Goal: Task Accomplishment & Management: Complete application form

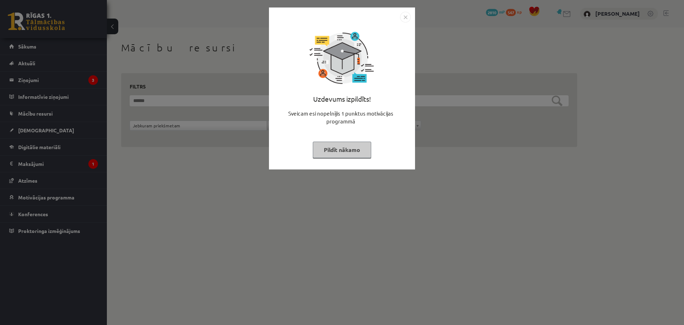
click at [407, 14] on img "Close" at bounding box center [405, 17] width 11 height 11
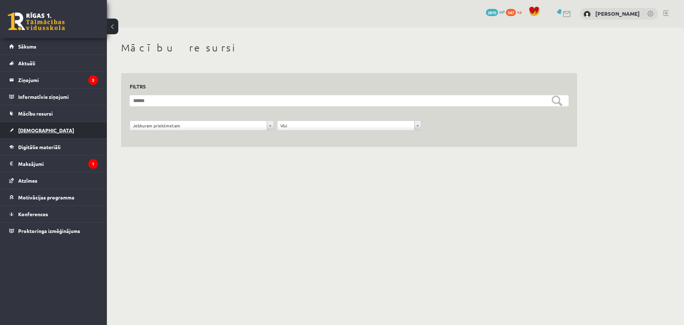
click at [34, 129] on span "[DEMOGRAPHIC_DATA]" at bounding box center [46, 130] width 56 height 6
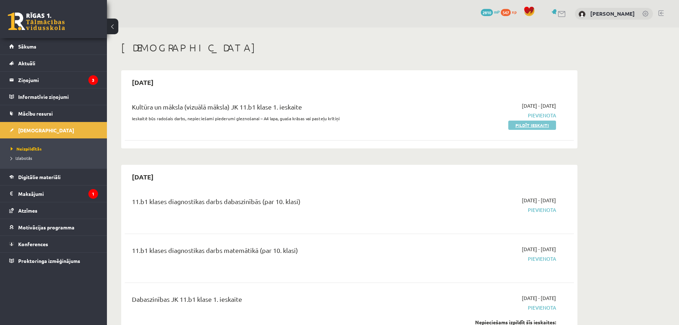
click at [543, 126] on link "Pildīt ieskaiti" at bounding box center [532, 124] width 48 height 9
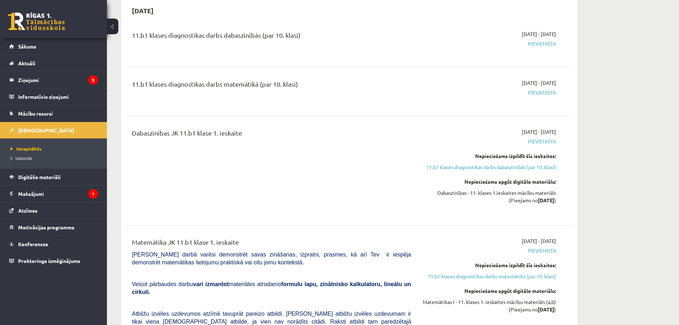
scroll to position [178, 0]
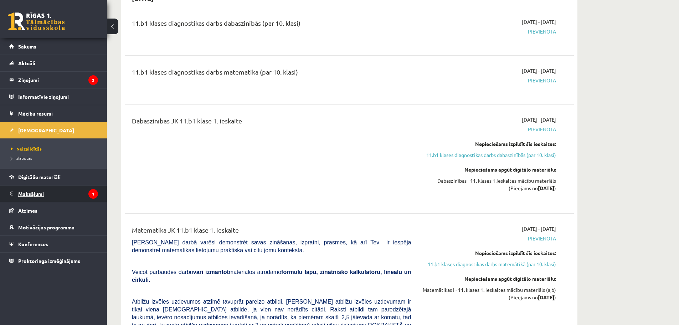
click at [26, 191] on legend "Maksājumi 1" at bounding box center [58, 193] width 80 height 16
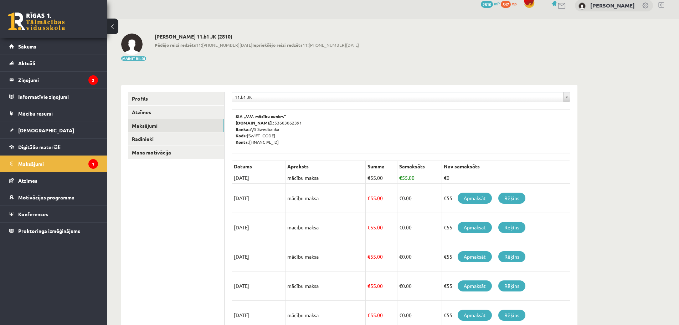
scroll to position [2, 0]
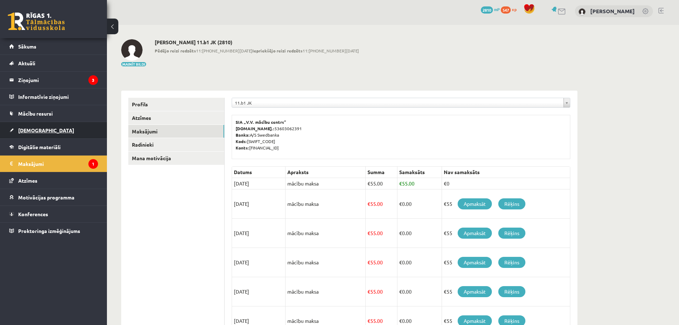
click at [38, 130] on span "[DEMOGRAPHIC_DATA]" at bounding box center [46, 130] width 56 height 6
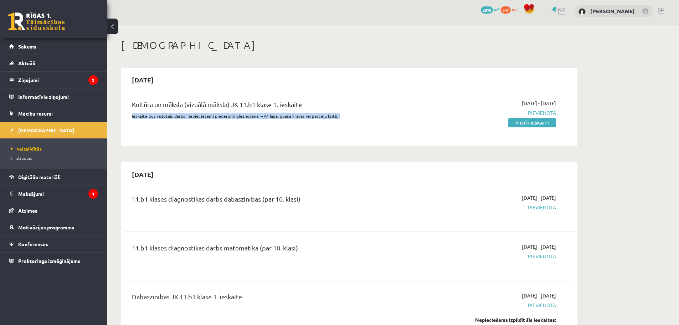
drag, startPoint x: 130, startPoint y: 115, endPoint x: 343, endPoint y: 117, distance: 212.1
click at [343, 117] on div "Kultūra un māksla (vizuālā māksla) JK 11.b1 klase 1. ieskaite Ieskaitē būs rado…" at bounding box center [272, 112] width 290 height 27
copy p "Ieskaitē būs radošais darbs, nepieciešami piederumi gleznošanai – A4 lapa, guaš…"
click at [530, 121] on link "Pildīt ieskaiti" at bounding box center [532, 122] width 48 height 9
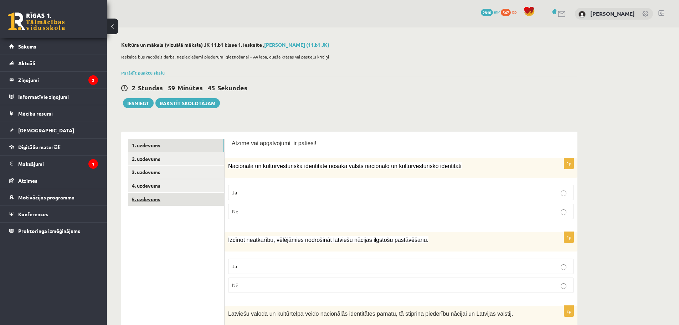
click at [148, 199] on link "5. uzdevums" at bounding box center [176, 198] width 96 height 13
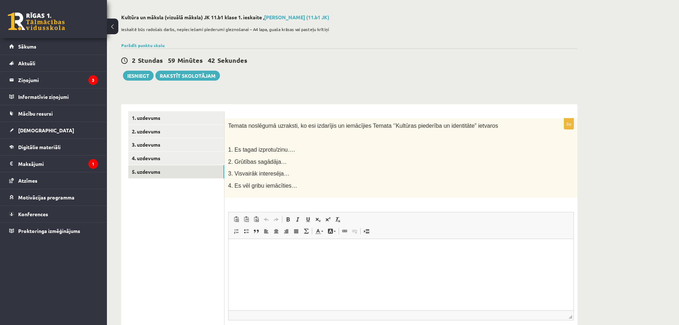
scroll to position [36, 0]
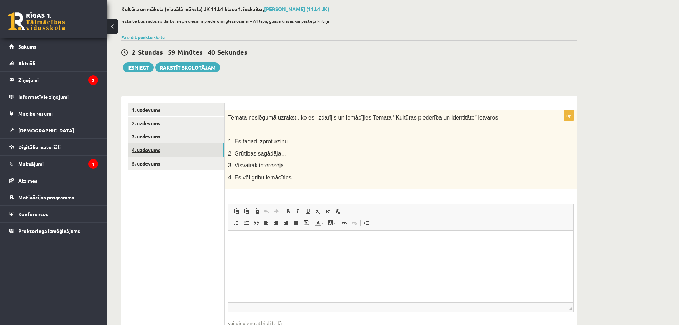
click at [153, 152] on link "4. uzdevums" at bounding box center [176, 149] width 96 height 13
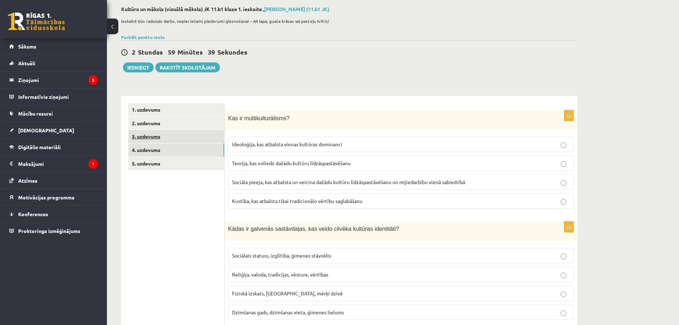
click at [145, 140] on link "3. uzdevums" at bounding box center [176, 136] width 96 height 13
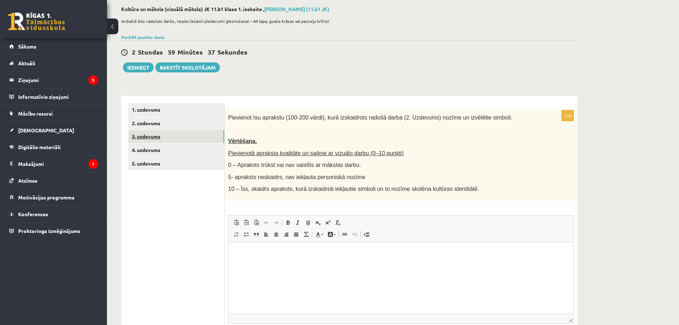
scroll to position [0, 0]
click at [153, 122] on link "2. uzdevums" at bounding box center [176, 123] width 96 height 13
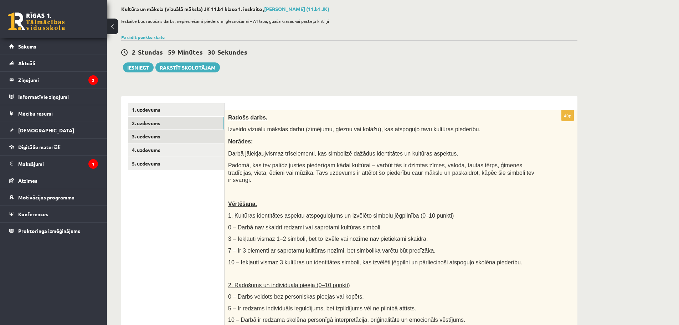
click at [148, 139] on link "3. uzdevums" at bounding box center [176, 136] width 96 height 13
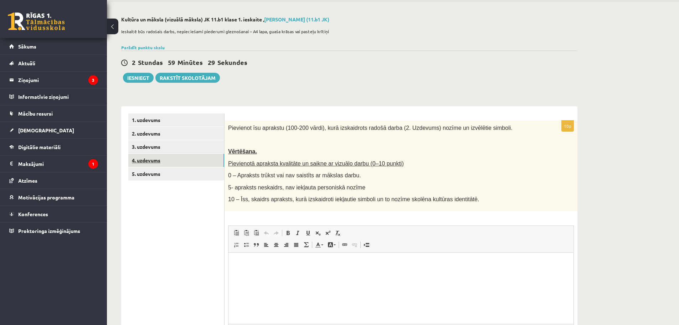
click at [148, 159] on link "4. uzdevums" at bounding box center [176, 160] width 96 height 13
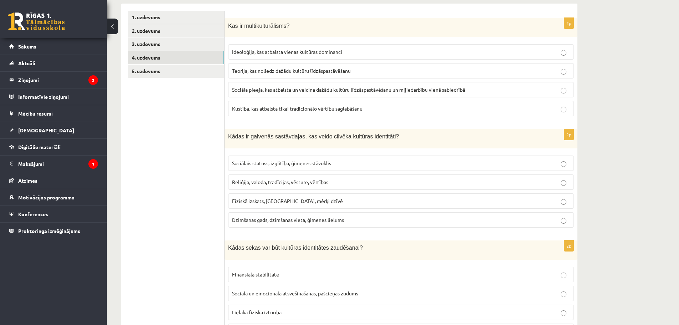
scroll to position [0, 0]
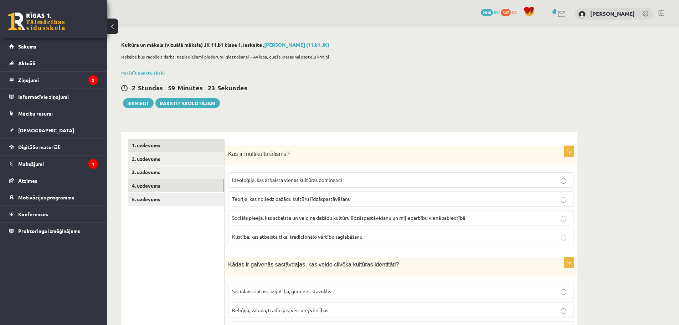
click at [150, 146] on link "1. uzdevums" at bounding box center [176, 145] width 96 height 13
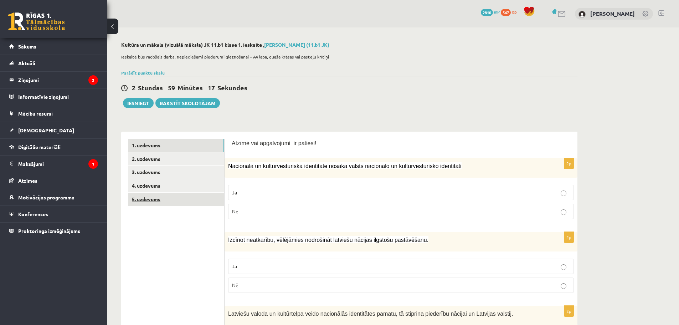
click at [144, 198] on link "5. uzdevums" at bounding box center [176, 198] width 96 height 13
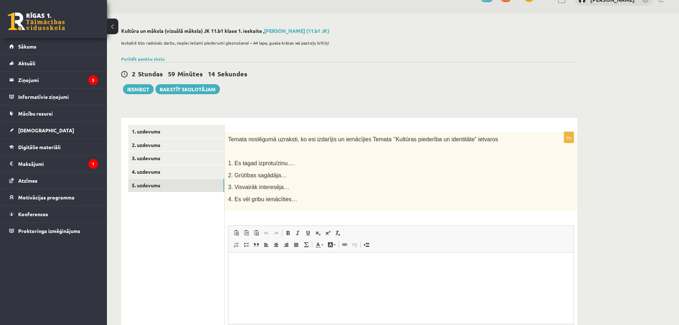
click at [253, 141] on span "Temata noslēgumā uzraksti, ko esi izdarījis un iemācījies Temata ‘’Kultūras pie…" at bounding box center [363, 139] width 270 height 6
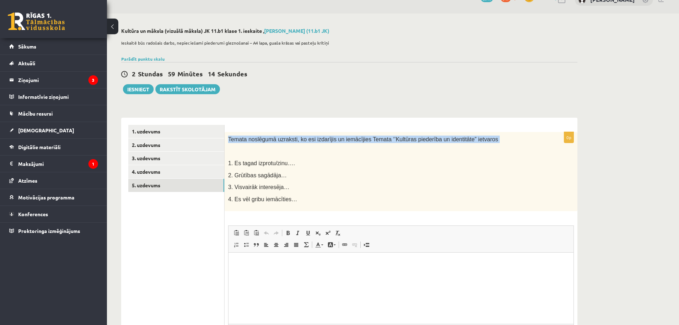
click at [253, 141] on span "Temata noslēgumā uzraksti, ko esi izdarījis un iemācījies Temata ‘’Kultūras pie…" at bounding box center [363, 139] width 270 height 6
click at [151, 129] on link "1. uzdevums" at bounding box center [176, 131] width 96 height 13
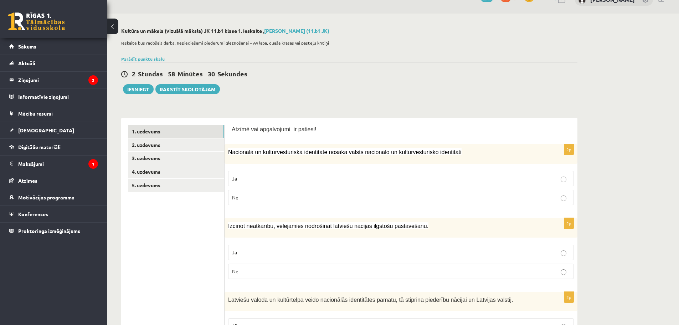
click at [243, 181] on p "Jā" at bounding box center [401, 178] width 338 height 7
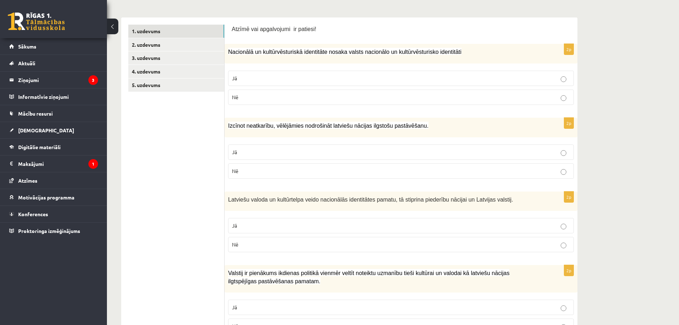
scroll to position [156, 0]
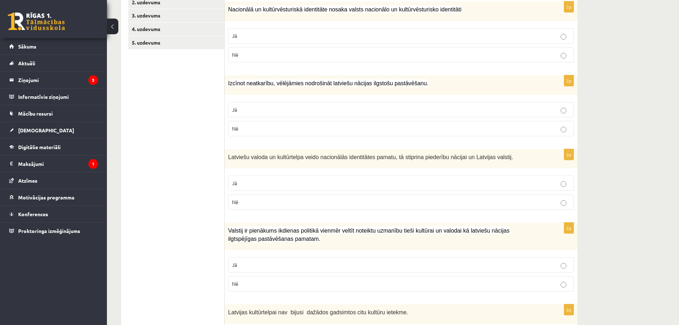
click at [227, 81] on div "Izcīnot neatkarību, vēlējāmies nodrošināt latviešu nācijas ilgstošu pastāvēšanu." at bounding box center [401, 85] width 353 height 20
drag, startPoint x: 227, startPoint y: 81, endPoint x: 245, endPoint y: 91, distance: 20.3
click at [246, 93] on div "Izcīnot neatkarību, vēlējāmies nodrošināt latviešu nācijas ilgstošu pastāvēšanu." at bounding box center [401, 85] width 353 height 20
click at [235, 87] on p "Izcīnot neatkarību, vēlējāmies nodrošināt latviešu nācijas ilgstošu pastāvēšanu." at bounding box center [383, 83] width 310 height 8
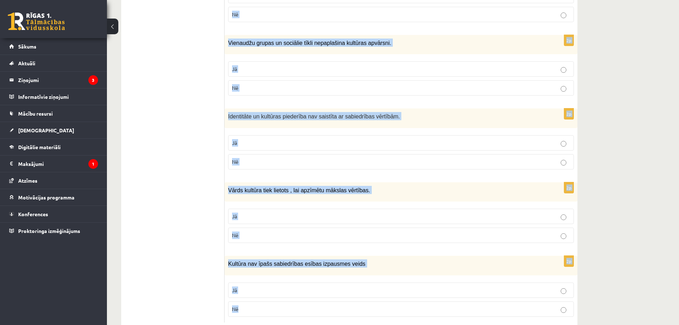
scroll to position [961, 0]
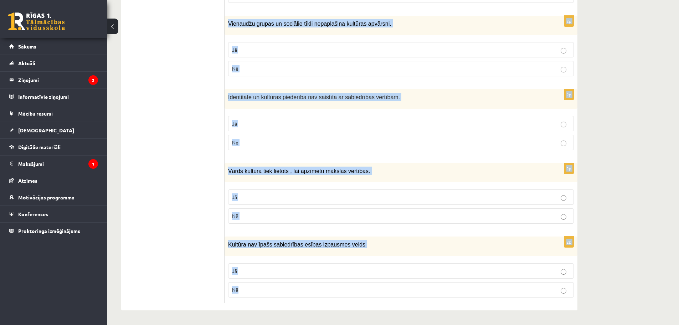
drag, startPoint x: 228, startPoint y: 83, endPoint x: 369, endPoint y: 294, distance: 254.2
copy form "Izcīnot neatkarību, vēlējāmies nodrošināt latviešu nācijas ilgstošu pastāvēšanu…"
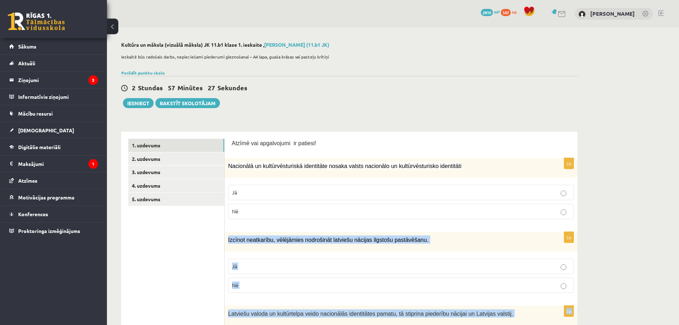
scroll to position [107, 0]
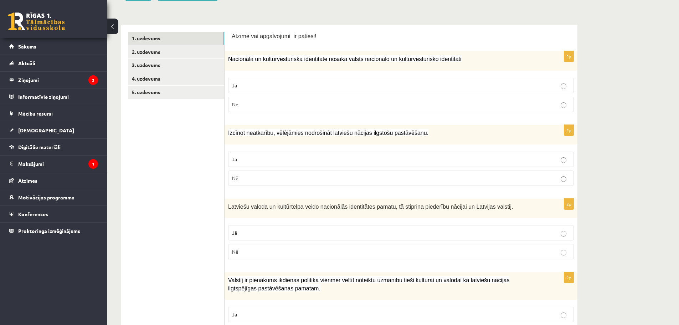
click at [238, 163] on p "Jā" at bounding box center [401, 158] width 338 height 7
click at [238, 230] on p "Jā" at bounding box center [401, 232] width 338 height 7
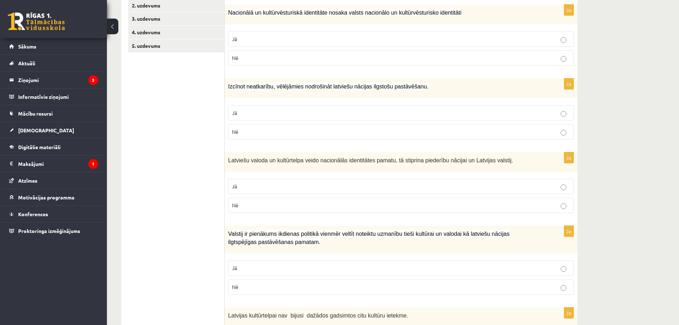
scroll to position [178, 0]
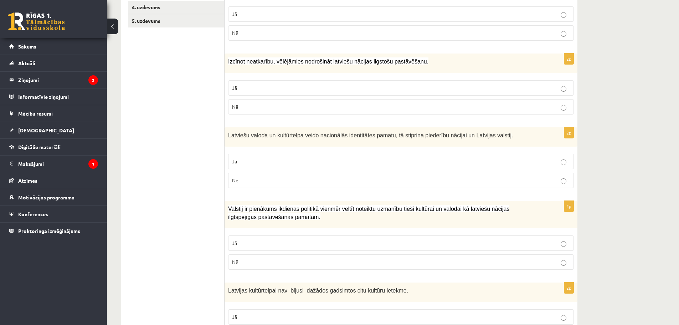
click at [248, 242] on p "Jā" at bounding box center [401, 242] width 338 height 7
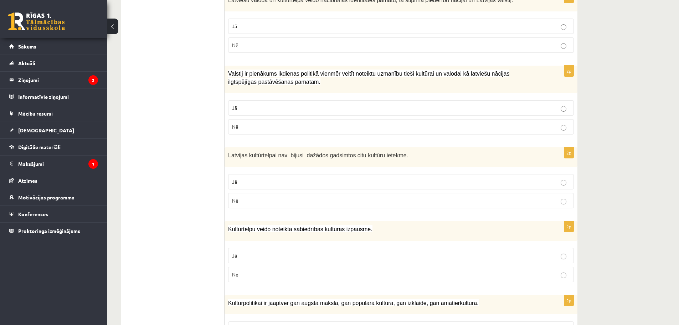
scroll to position [321, 0]
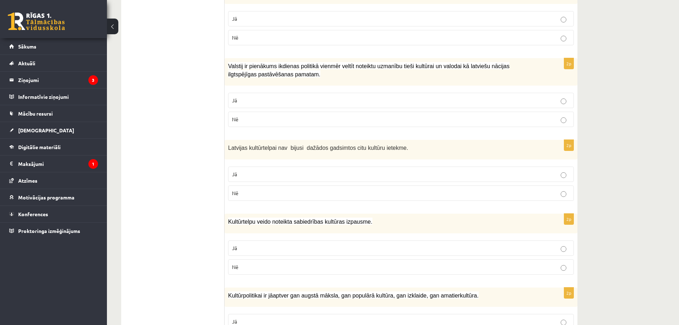
click at [251, 196] on p "Nē" at bounding box center [401, 192] width 338 height 7
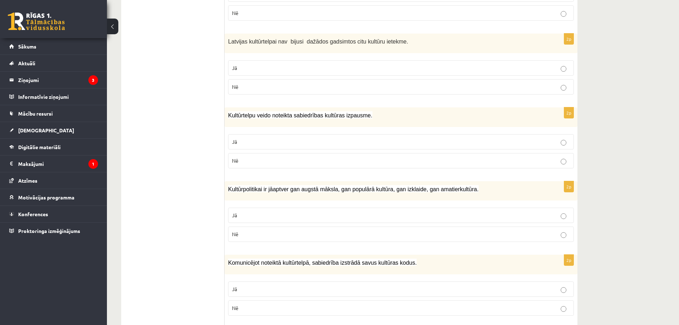
scroll to position [463, 0]
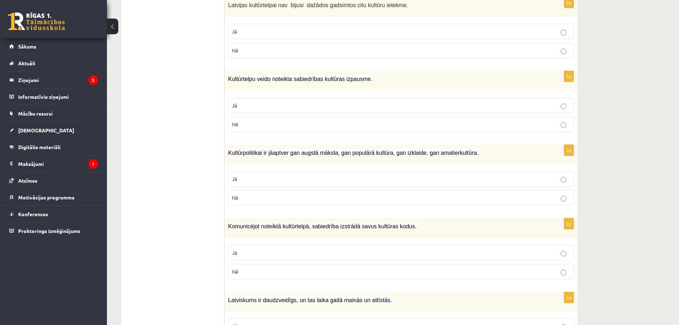
click at [254, 110] on label "Jā" at bounding box center [401, 105] width 346 height 15
click at [252, 182] on p "Jā" at bounding box center [401, 178] width 338 height 7
click at [243, 252] on p "Jā" at bounding box center [401, 252] width 338 height 7
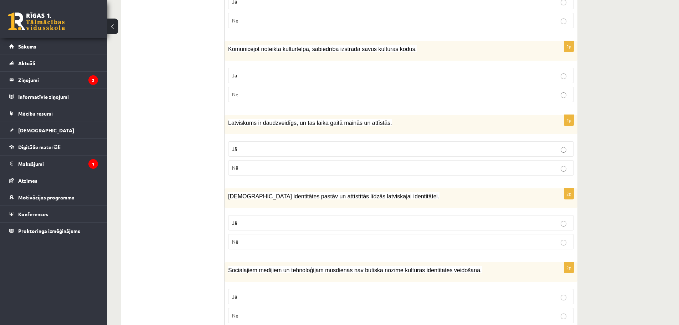
scroll to position [642, 0]
click at [252, 148] on p "Jā" at bounding box center [401, 147] width 338 height 7
click at [246, 225] on p "Jā" at bounding box center [401, 221] width 338 height 7
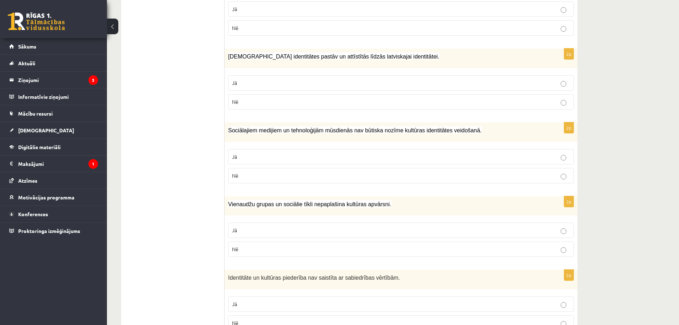
scroll to position [784, 0]
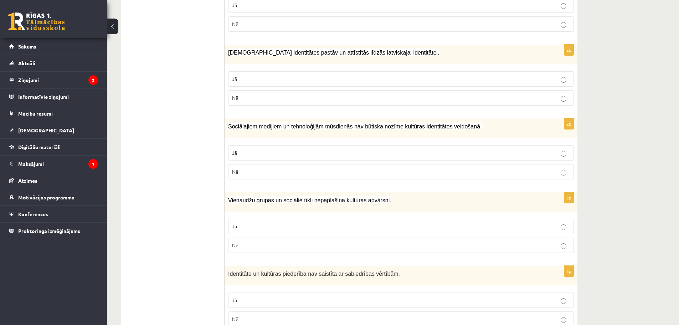
click at [257, 176] on label "Nē" at bounding box center [401, 171] width 346 height 15
click at [254, 246] on p "Nē" at bounding box center [401, 244] width 338 height 7
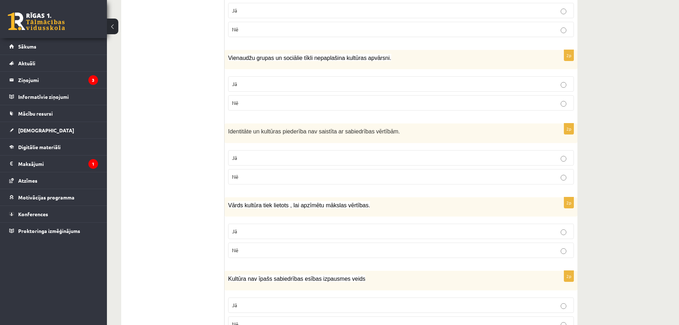
scroll to position [927, 0]
click at [257, 179] on p "Nē" at bounding box center [401, 176] width 338 height 7
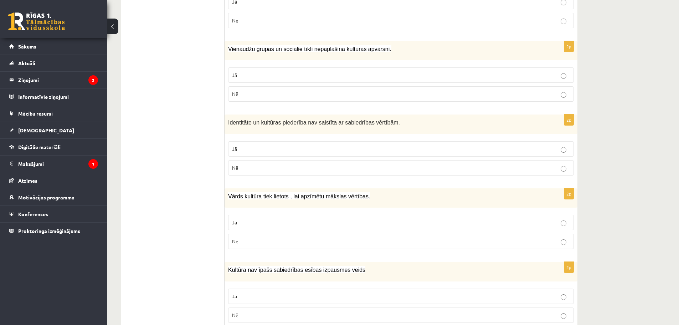
scroll to position [961, 0]
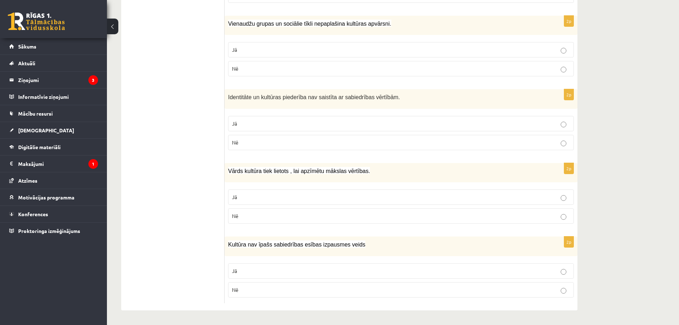
click at [258, 199] on p "Jā" at bounding box center [401, 196] width 338 height 7
click at [248, 284] on label "Nē" at bounding box center [401, 289] width 346 height 15
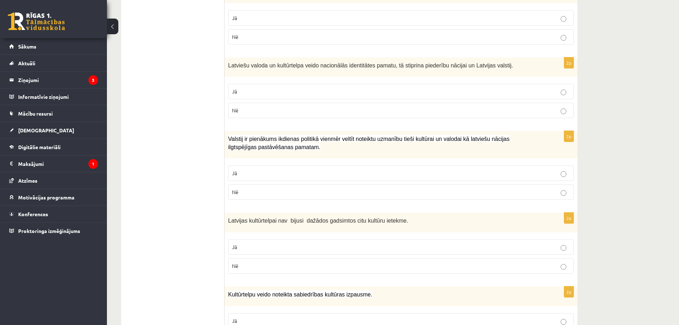
scroll to position [0, 0]
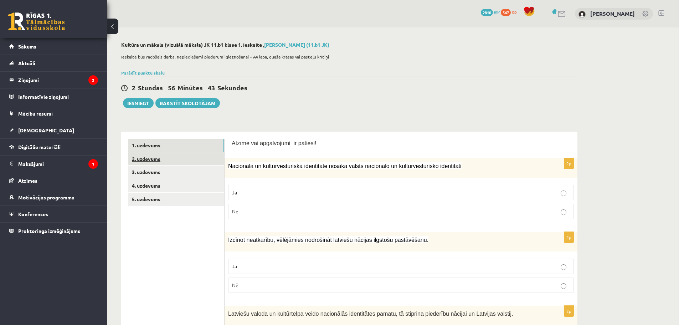
click at [153, 161] on link "2. uzdevums" at bounding box center [176, 158] width 96 height 13
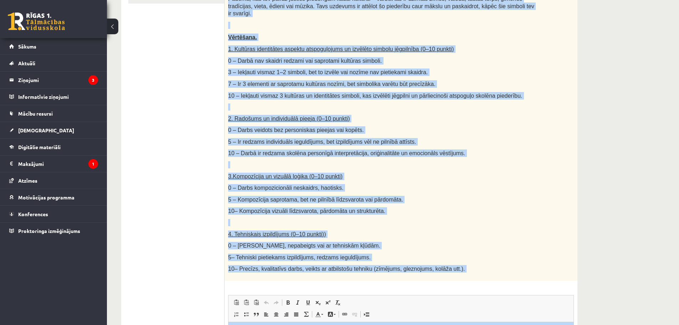
scroll to position [335, 0]
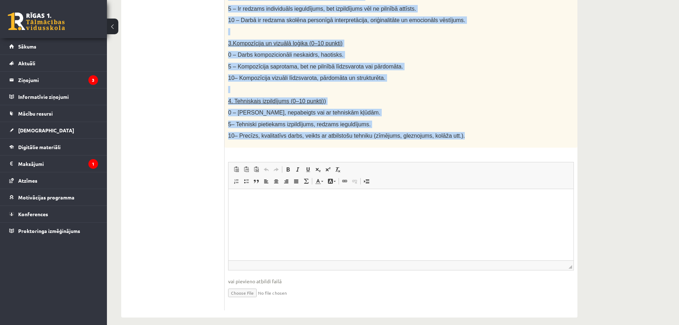
drag, startPoint x: 229, startPoint y: 83, endPoint x: 451, endPoint y: 128, distance: 226.2
copy div "Radošs darbs. Izveido vizuālu mākslas darbu (zīmējumu, gleznu vai kolāžu), kas …"
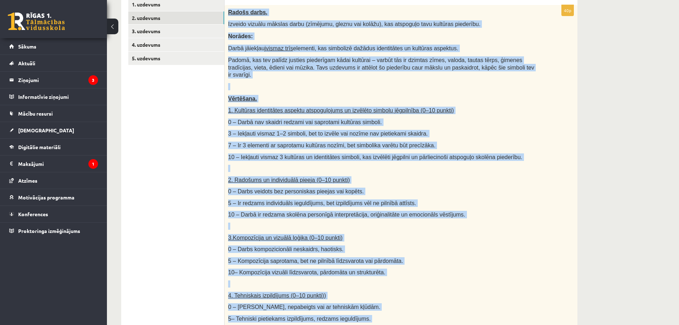
scroll to position [121, 0]
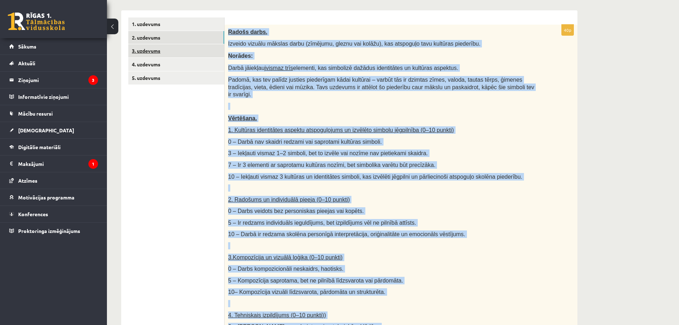
click at [150, 51] on link "3. uzdevums" at bounding box center [176, 50] width 96 height 13
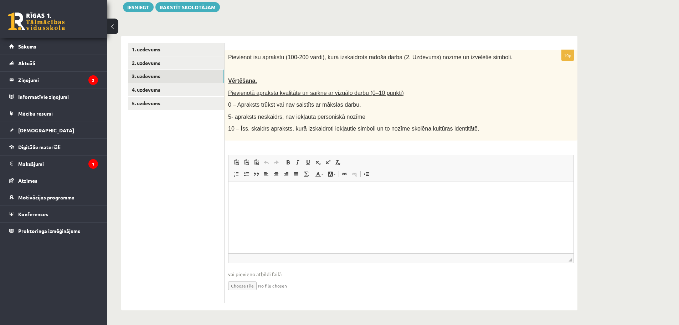
scroll to position [0, 0]
click at [279, 57] on span "Pievienot īsu aprakstu (100-200 vārdi), kurā izskaidrots radošā darba (2. Uzdev…" at bounding box center [370, 57] width 284 height 6
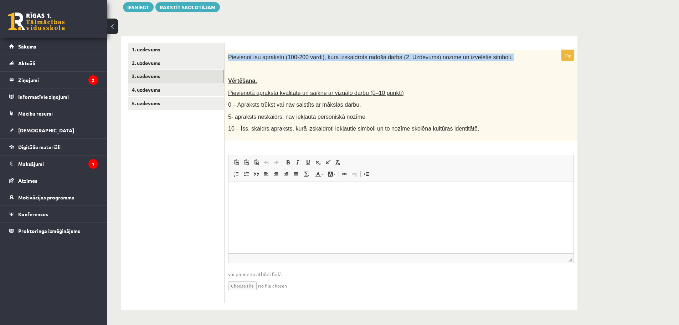
click at [279, 57] on span "Pievienot īsu aprakstu (100-200 vārdi), kurā izskaidrots radošā darba (2. Uzdev…" at bounding box center [370, 57] width 284 height 6
copy div "Pievienot īsu aprakstu (100-200 vārdi), kurā izskaidrots radošā darba (2. Uzdev…"
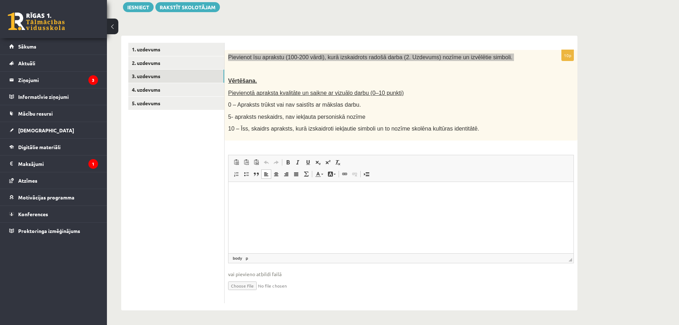
click at [249, 193] on p "Editor, wiswyg-editor-user-answer-47433801405840" at bounding box center [401, 192] width 331 height 7
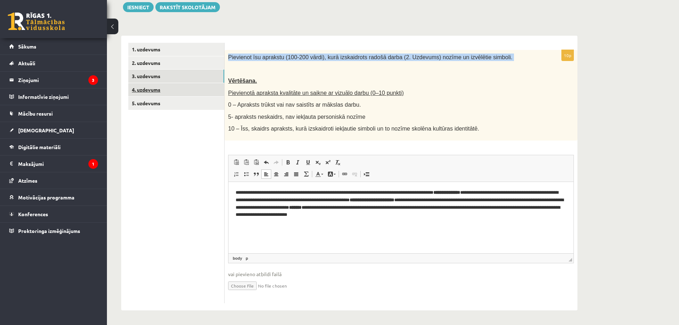
click at [146, 88] on link "4. uzdevums" at bounding box center [176, 89] width 96 height 13
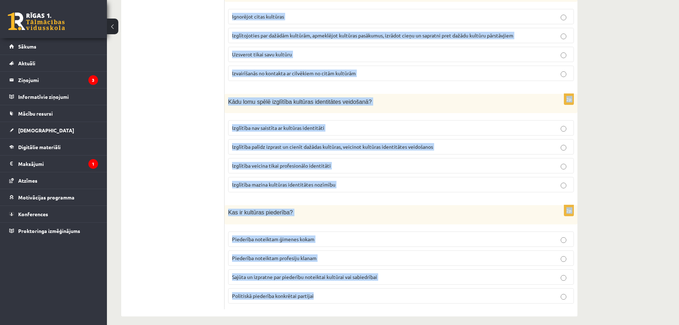
scroll to position [948, 0]
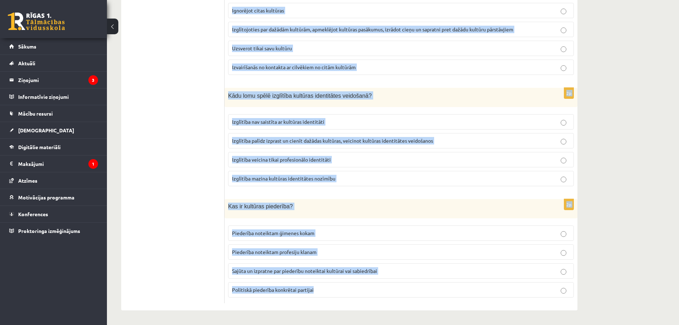
drag, startPoint x: 228, startPoint y: 47, endPoint x: 345, endPoint y: 297, distance: 274.9
copy form "Kas ir multikulturālisms? Ideoloģija, kas atbalsta vienas kultūras dominanci Te…"
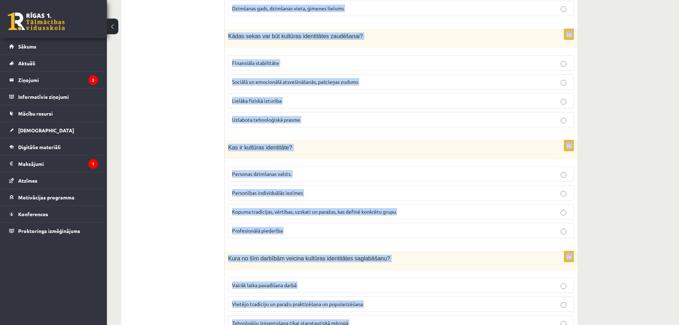
scroll to position [92, 0]
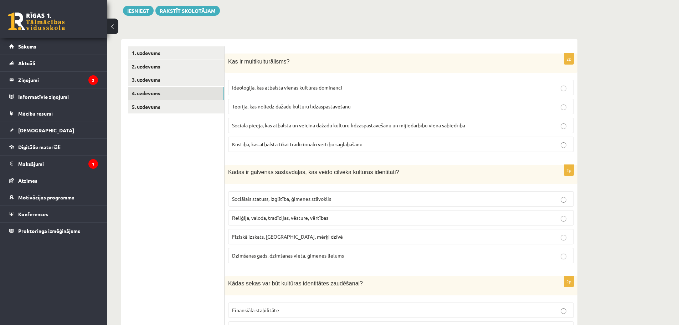
click at [282, 128] on span "Sociāla pieeja, kas atbalsta un veicina dažādu kultūru līdzāspastāvēšanu un mij…" at bounding box center [348, 125] width 233 height 6
click at [264, 222] on label "Reliģija, valoda, tradīcijas, vēsture, vērtības" at bounding box center [401, 217] width 346 height 15
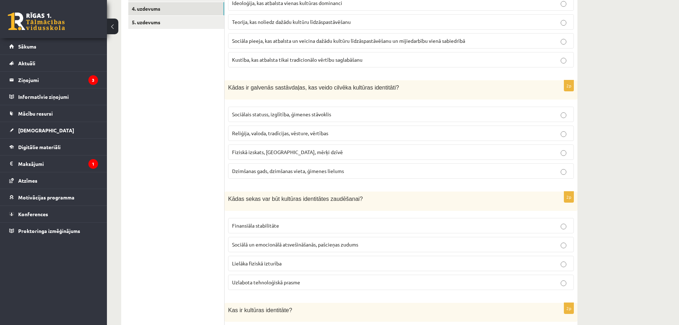
scroll to position [199, 0]
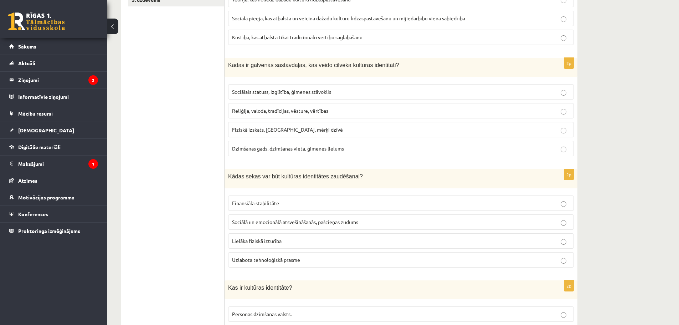
click at [261, 225] on span "Sociālā un emocionālā atsvešināšanās, pašcieņas zudums" at bounding box center [295, 222] width 126 height 6
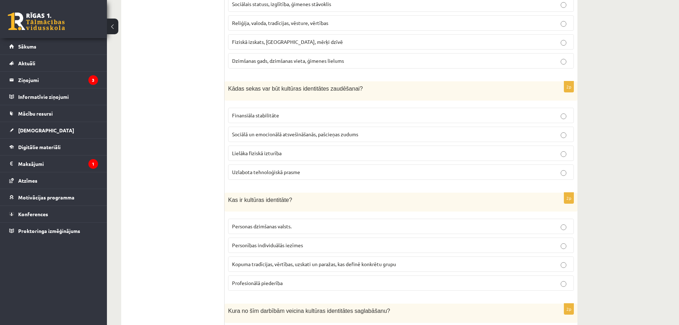
scroll to position [342, 0]
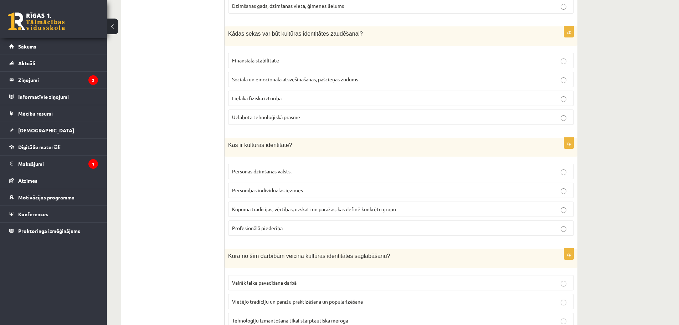
click at [263, 211] on span "Kopuma tradīcijas, vērtības, uzskati un paražas, kas definē konkrētu grupu" at bounding box center [314, 209] width 164 height 6
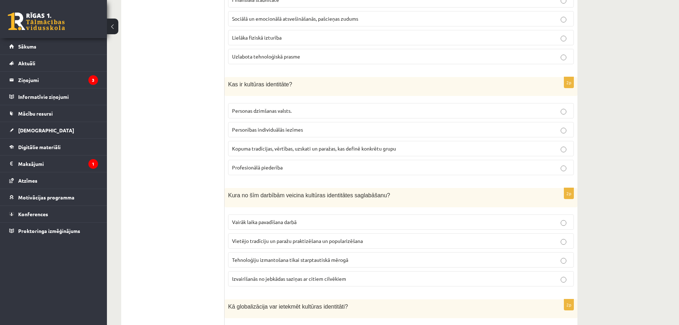
scroll to position [449, 0]
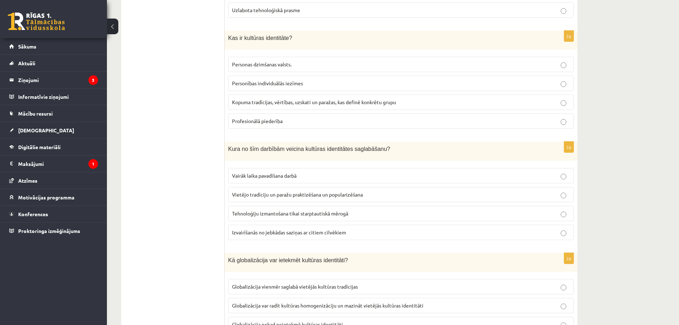
click at [259, 195] on span "Vietējo tradīciju un paražu praktizēšana un popularizēšana" at bounding box center [297, 194] width 131 height 6
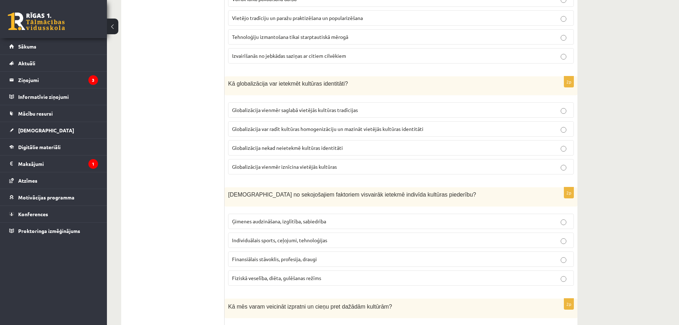
scroll to position [627, 0]
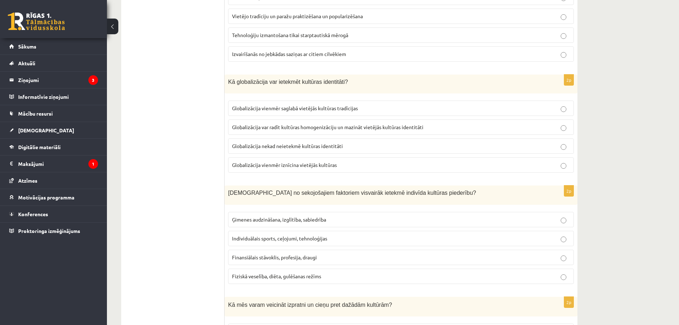
click at [274, 125] on span "Globalizācija var radīt kultūras homogenizāciju un mazināt vietējās kultūras id…" at bounding box center [327, 127] width 191 height 6
click at [262, 223] on label "Ģimenes audzināšana, izglītība, sabiedrība" at bounding box center [401, 219] width 346 height 15
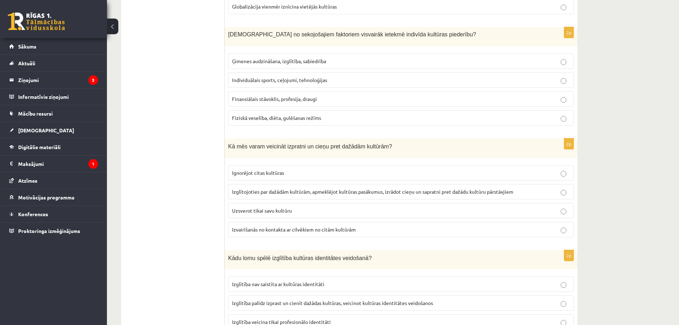
scroll to position [805, 0]
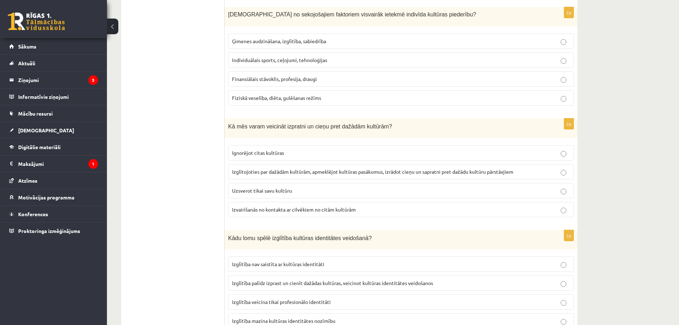
click at [256, 173] on span "Izglītojoties par dažādām kultūrām, apmeklējot kultūras pasākumus, izrādot cieņ…" at bounding box center [372, 171] width 281 height 6
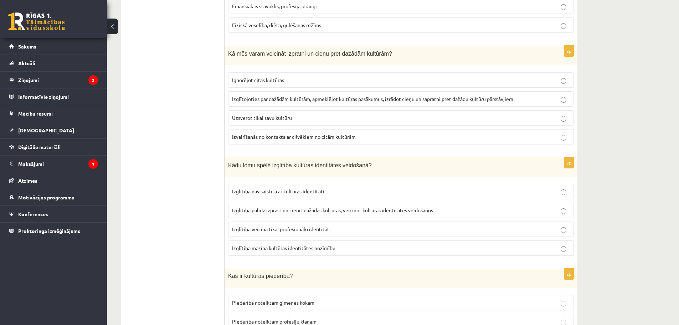
scroll to position [948, 0]
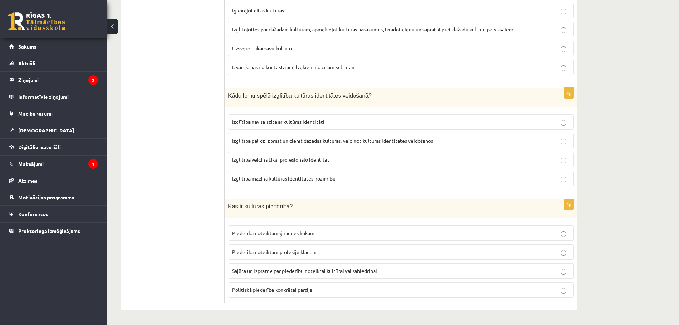
click at [275, 142] on span "Izglītība palīdz izprast un cienīt dažādas kultūras, veicinot kultūras identitā…" at bounding box center [332, 140] width 201 height 6
click at [259, 269] on span "Sajūta un izpratne par piederību noteiktai kultūrai vai sabiedrībai" at bounding box center [304, 270] width 145 height 6
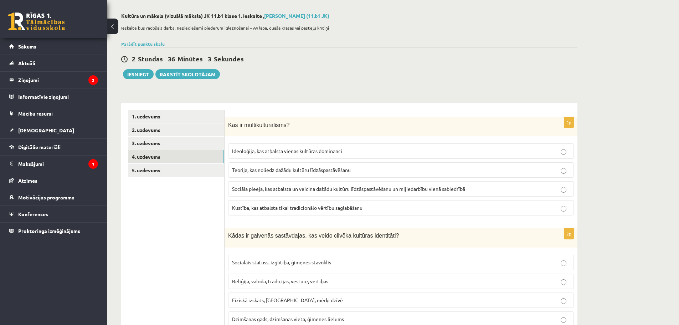
scroll to position [0, 0]
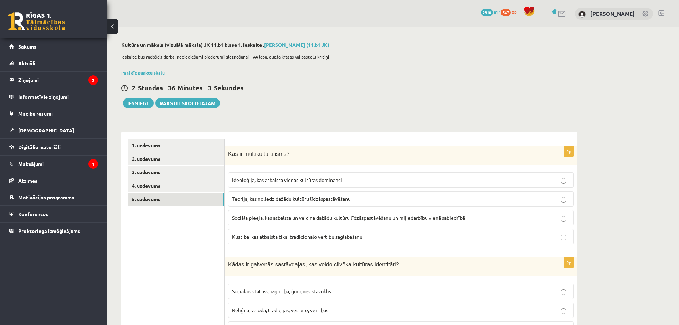
click at [151, 200] on link "5. uzdevums" at bounding box center [176, 198] width 96 height 13
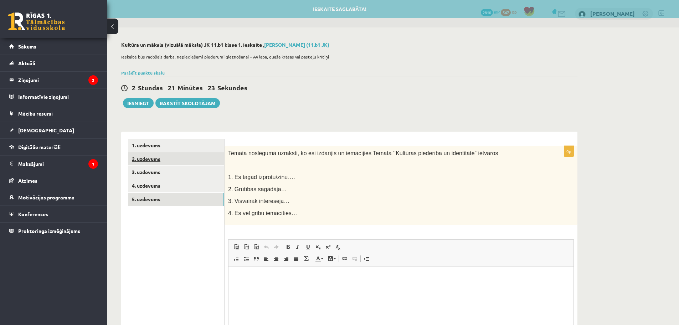
click at [149, 159] on link "2. uzdevums" at bounding box center [176, 158] width 96 height 13
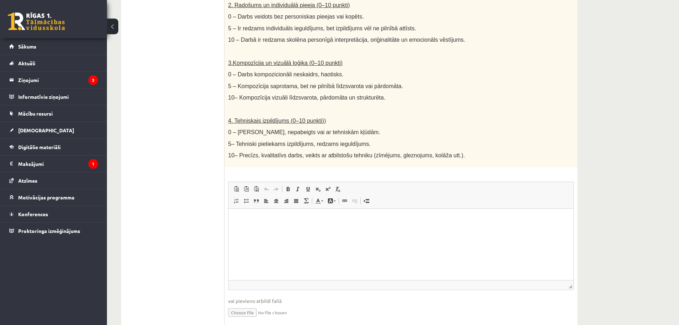
scroll to position [335, 0]
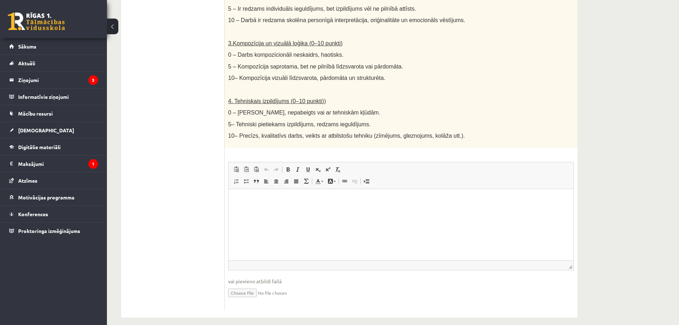
click at [237, 285] on input "file" at bounding box center [401, 292] width 346 height 15
type input "**********"
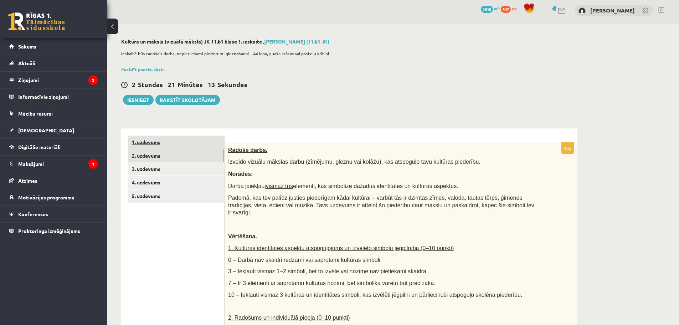
scroll to position [0, 0]
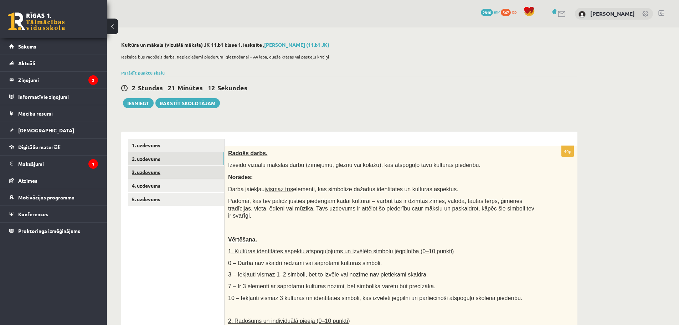
click at [145, 171] on link "3. uzdevums" at bounding box center [176, 171] width 96 height 13
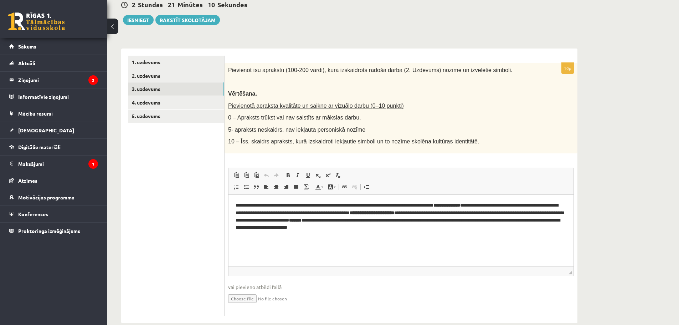
scroll to position [96, 0]
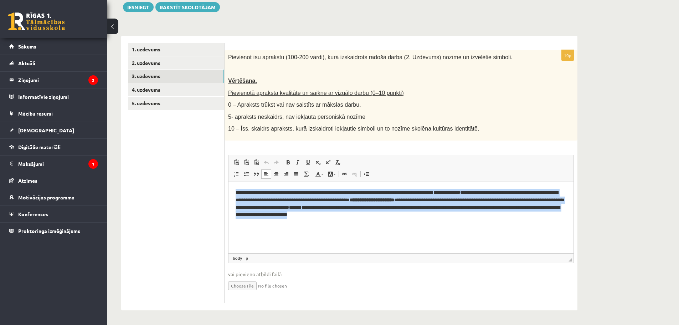
drag, startPoint x: 467, startPoint y: 213, endPoint x: 227, endPoint y: 187, distance: 241.6
click at [228, 187] on html "**********" at bounding box center [400, 203] width 345 height 44
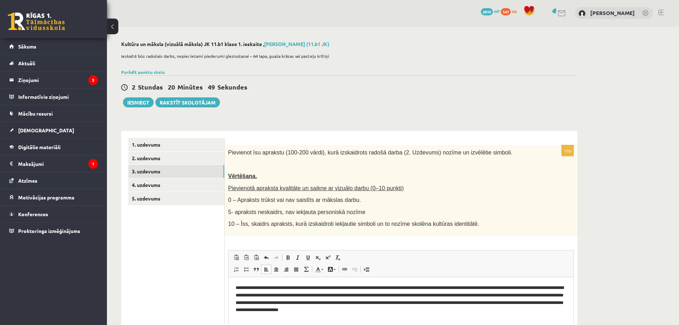
scroll to position [0, 0]
